Goal: Book appointment/travel/reservation

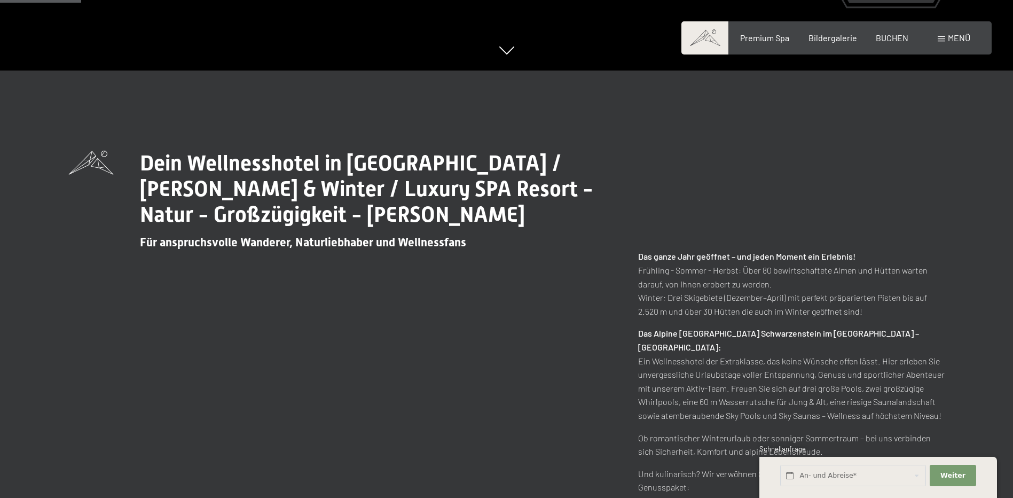
scroll to position [534, 0]
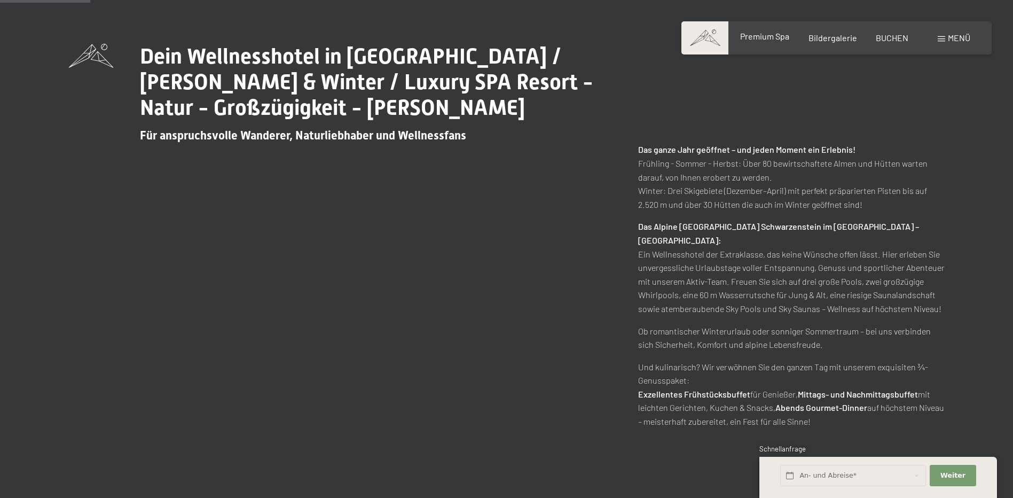
click at [762, 35] on span "Premium Spa" at bounding box center [764, 36] width 49 height 10
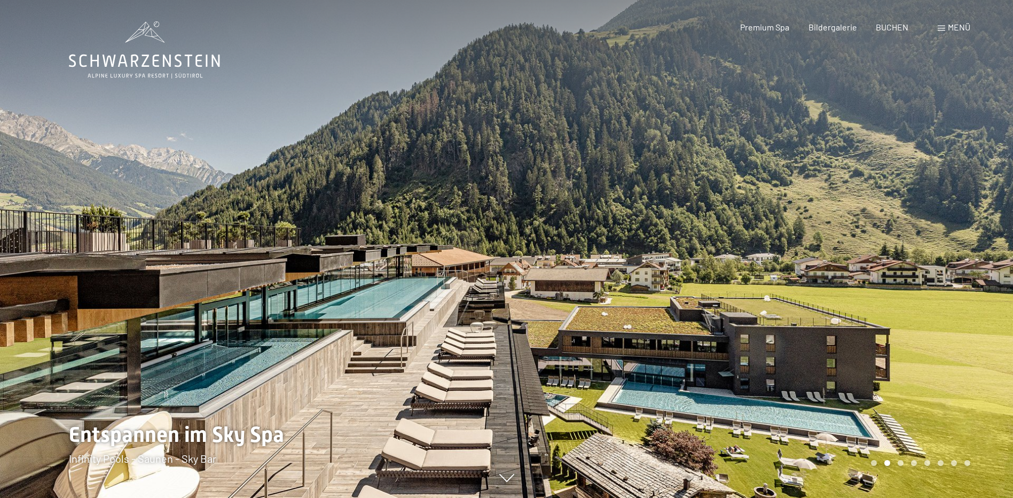
click at [942, 31] on div "Menü" at bounding box center [954, 27] width 33 height 12
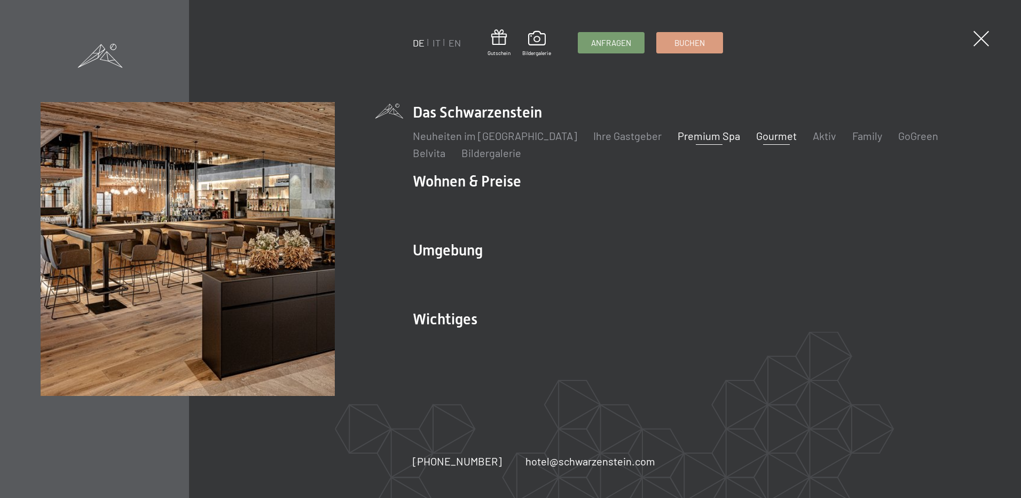
click at [756, 139] on link "Gourmet" at bounding box center [776, 135] width 41 height 13
click at [756, 136] on link "Gourmet" at bounding box center [776, 135] width 41 height 13
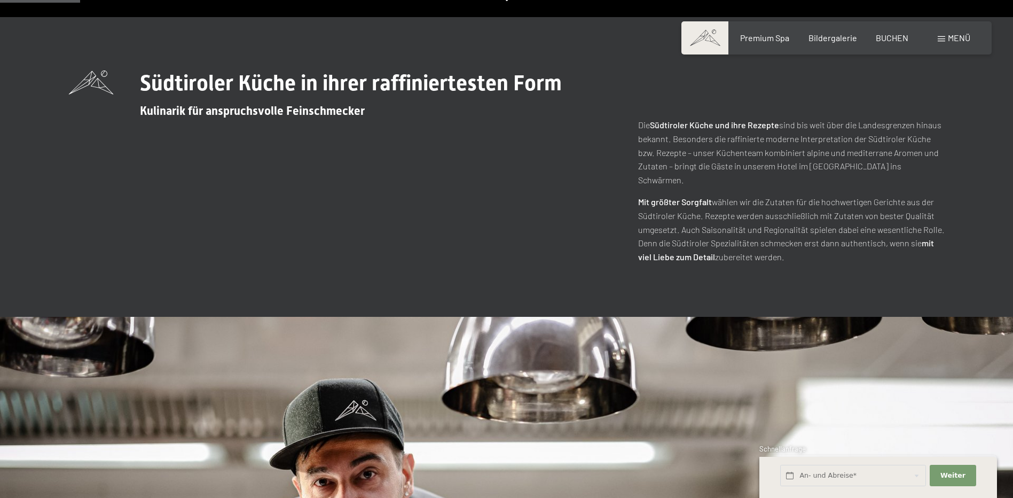
scroll to position [267, 0]
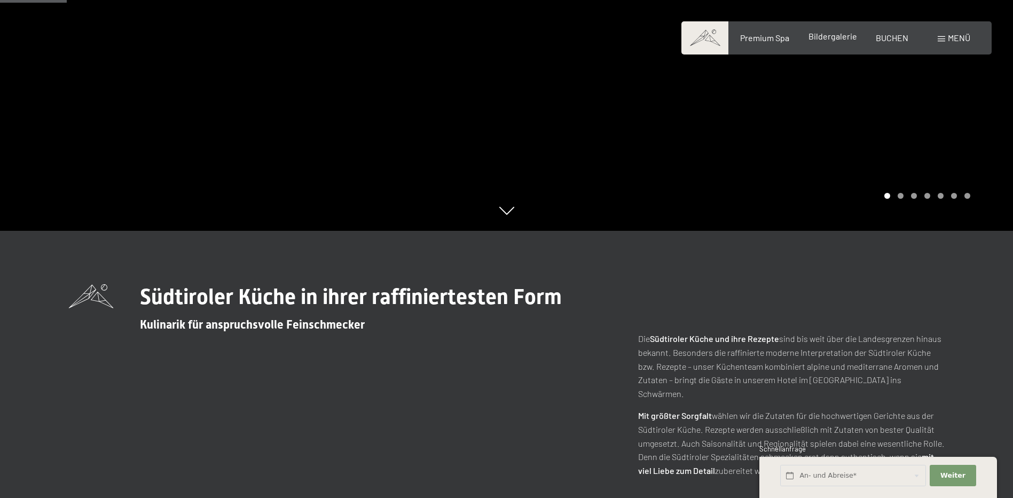
click at [839, 38] on span "Bildergalerie" at bounding box center [832, 36] width 49 height 10
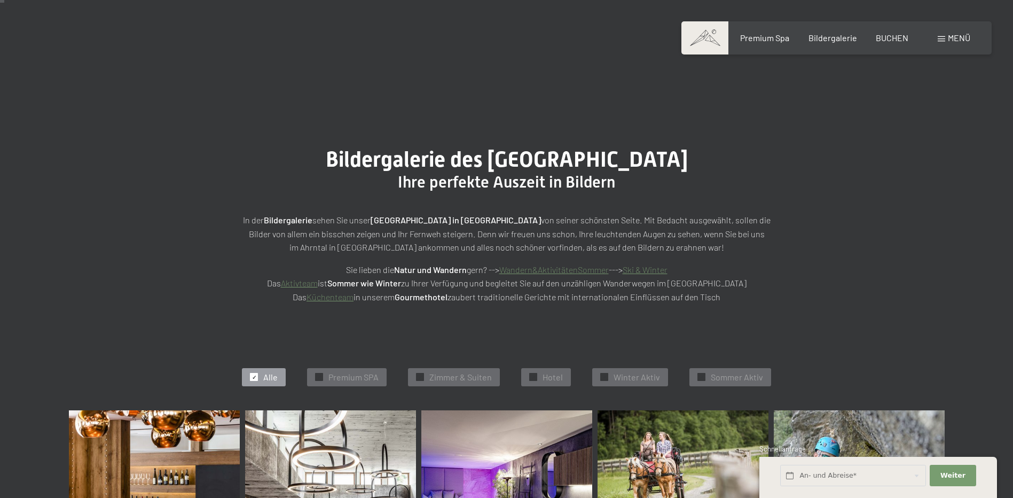
scroll to position [107, 0]
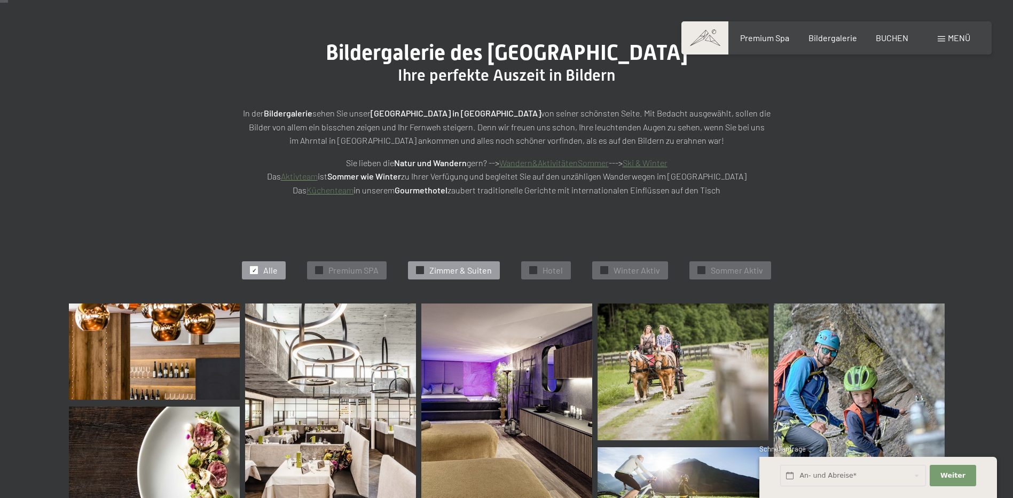
click at [466, 271] on span "Zimmer & Suiten" at bounding box center [460, 270] width 62 height 12
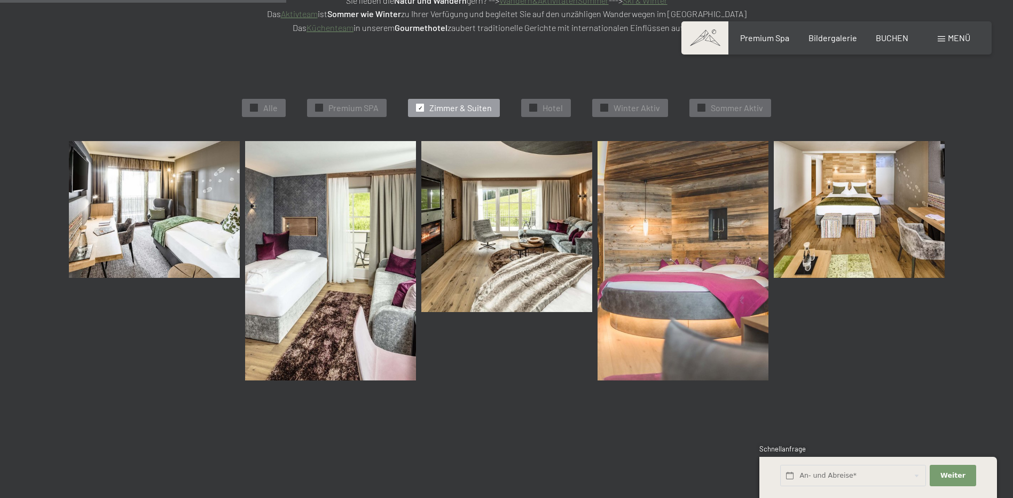
scroll to position [376, 0]
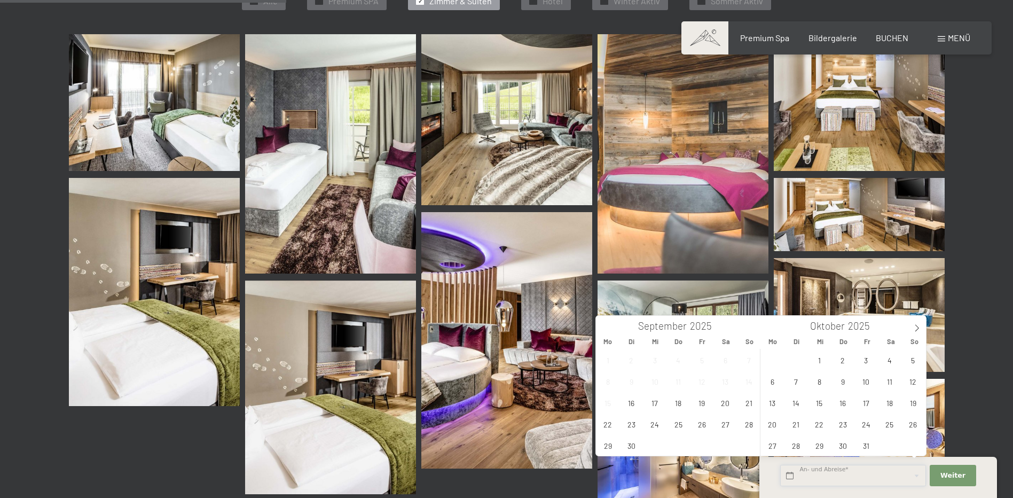
click at [805, 477] on input "text" at bounding box center [853, 476] width 146 height 22
click at [750, 404] on span "21" at bounding box center [749, 402] width 21 height 21
click at [685, 425] on span "25" at bounding box center [678, 423] width 21 height 21
type input "So. 21.09.2025 - Do. 25.09.2025"
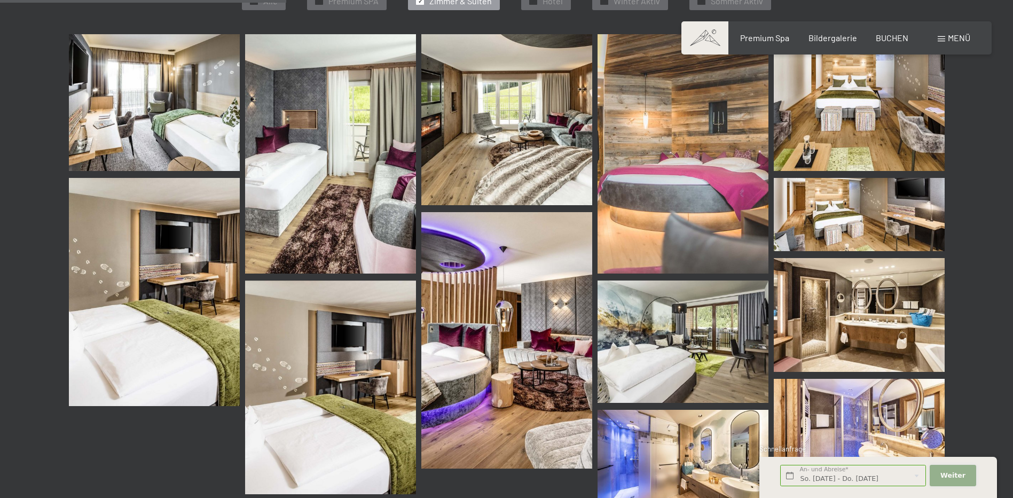
click at [948, 477] on span "Weiter" at bounding box center [952, 475] width 25 height 10
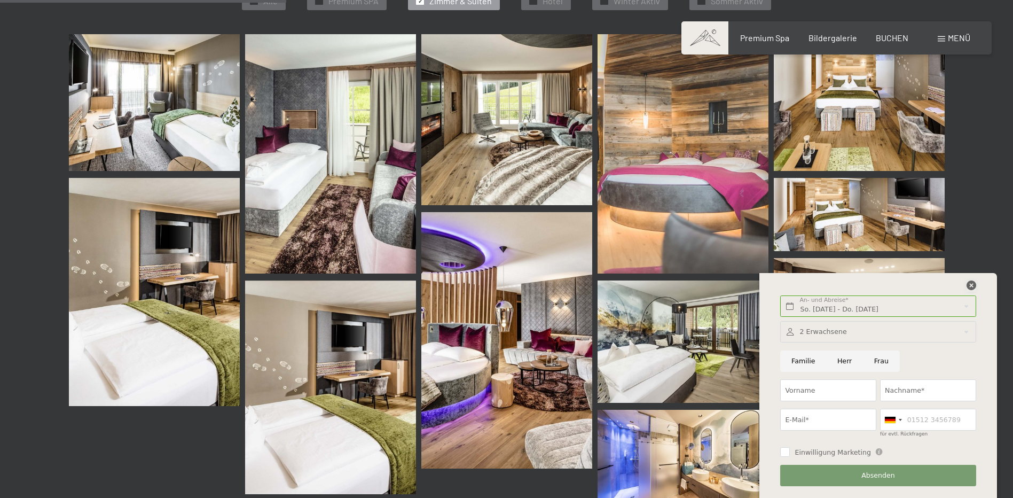
click at [967, 286] on icon at bounding box center [972, 285] width 10 height 10
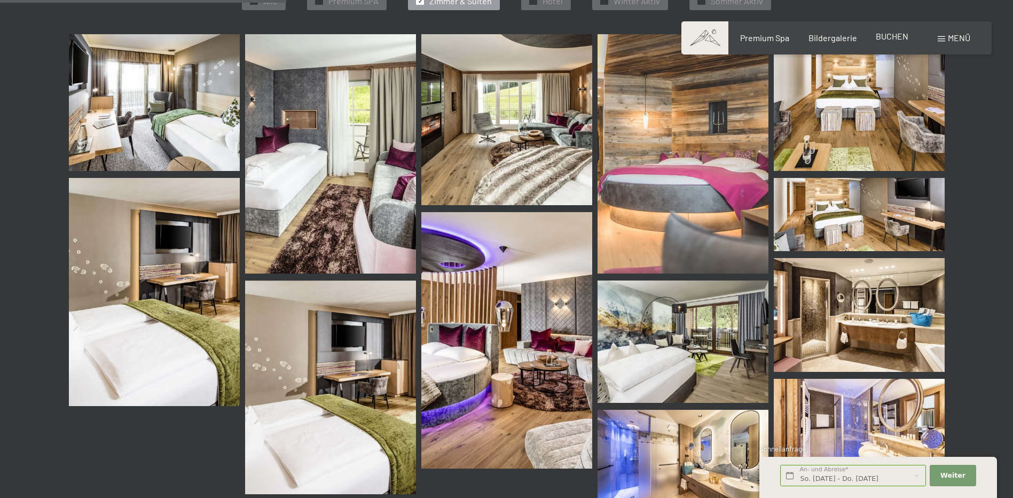
click at [894, 35] on span "BUCHEN" at bounding box center [892, 36] width 33 height 10
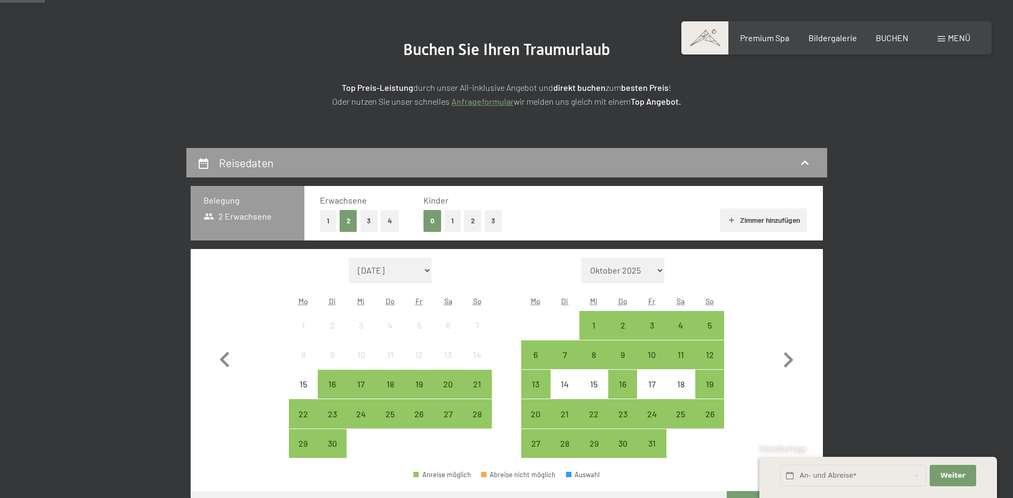
scroll to position [160, 0]
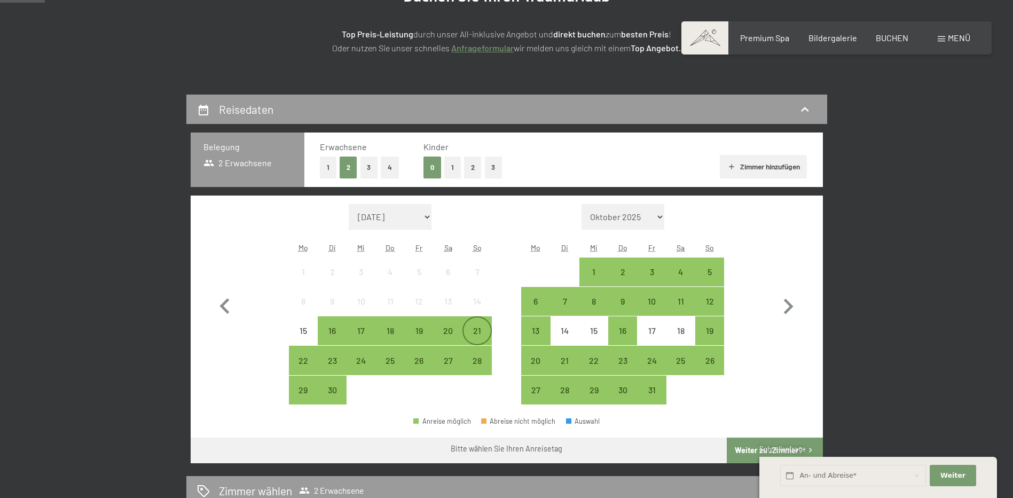
click at [471, 335] on div "21" at bounding box center [477, 339] width 27 height 27
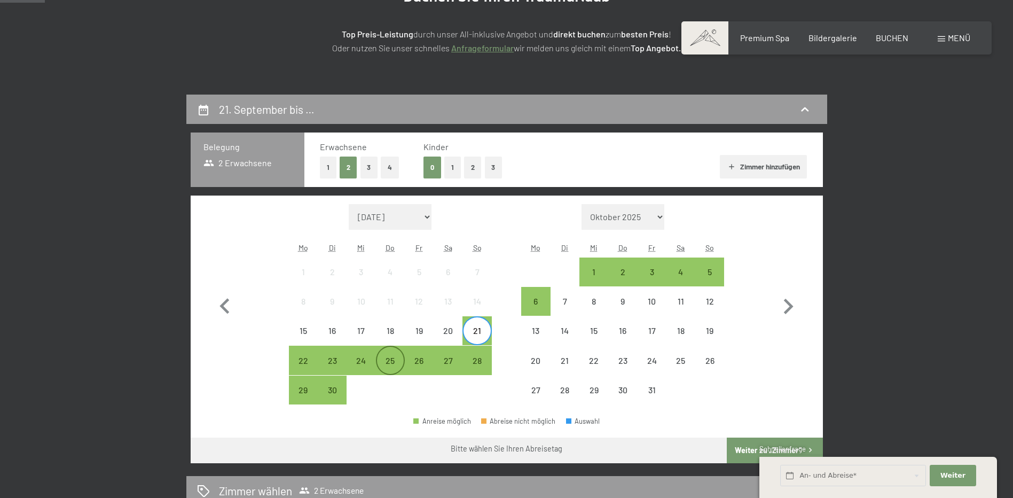
click at [395, 358] on div "25" at bounding box center [390, 369] width 27 height 27
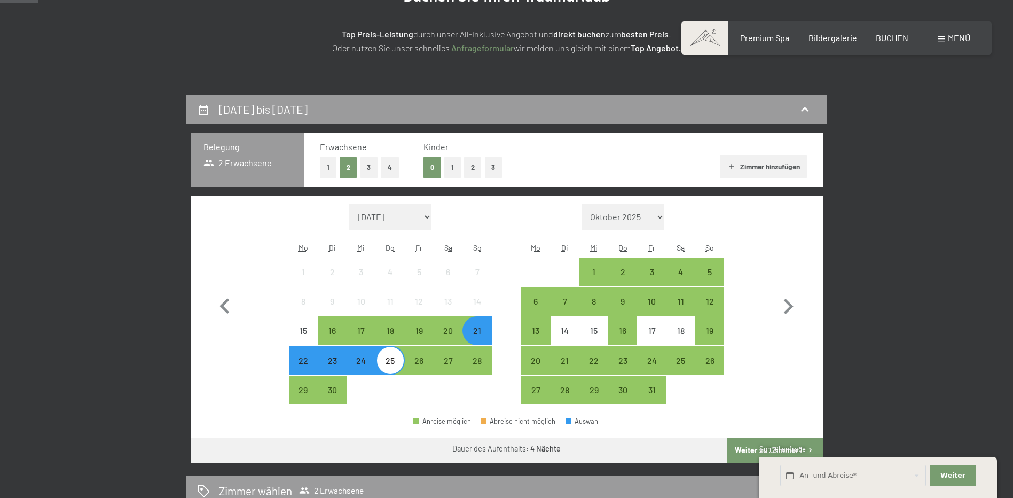
scroll to position [0, 0]
